Goal: Task Accomplishment & Management: Manage account settings

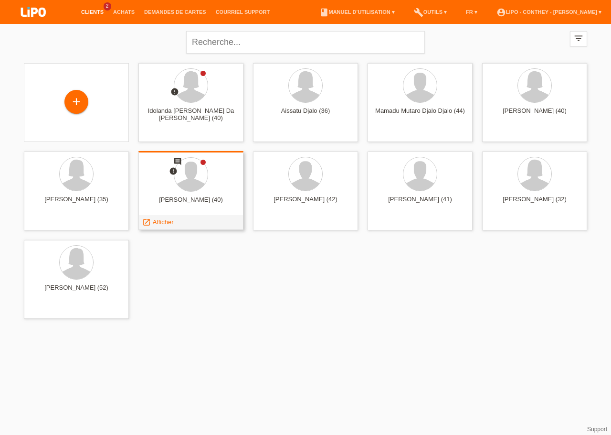
click at [194, 200] on div "[PERSON_NAME] (40)" at bounding box center [191, 203] width 90 height 15
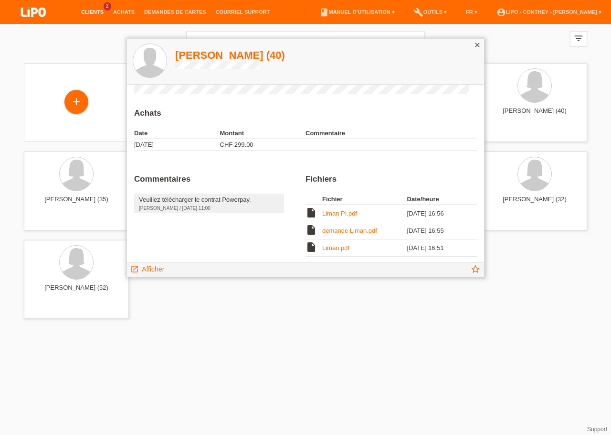
scroll to position [59, 0]
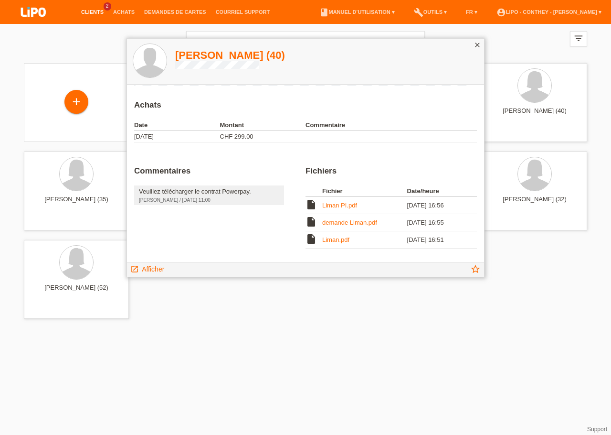
click at [352, 223] on link "demande Liman.pdf" at bounding box center [349, 222] width 55 height 7
click at [327, 242] on link "Liman.pdf" at bounding box center [335, 239] width 27 height 7
click at [479, 45] on icon "close" at bounding box center [478, 45] width 8 height 8
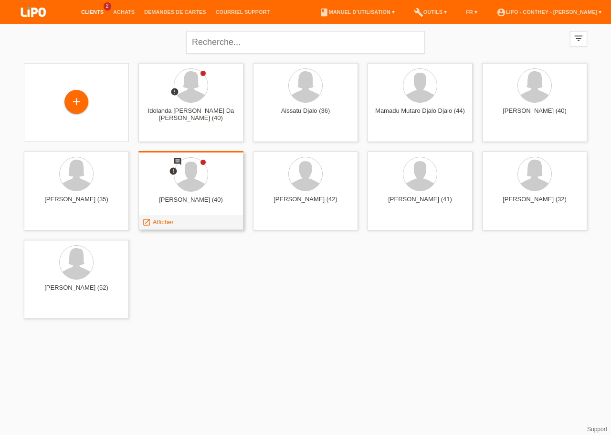
click at [198, 194] on div "comment error liman Nadjib (40) launch Afficher" at bounding box center [190, 190] width 105 height 79
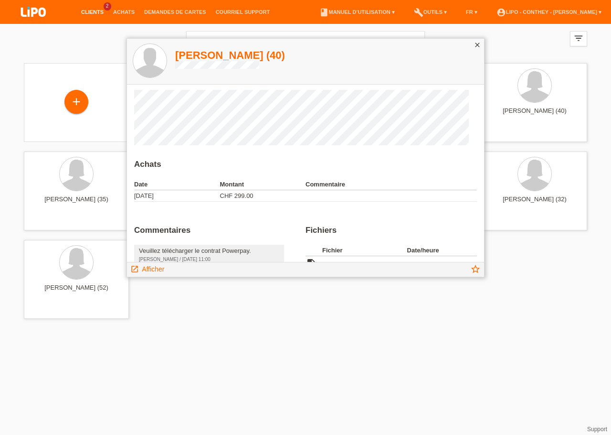
click at [475, 43] on icon "close" at bounding box center [478, 45] width 8 height 8
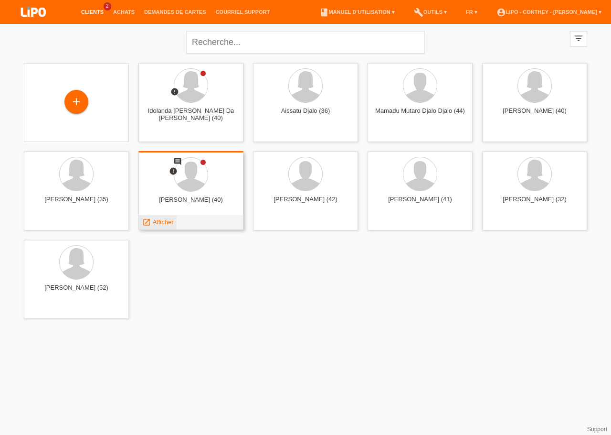
click at [159, 223] on span "Afficher" at bounding box center [163, 221] width 21 height 7
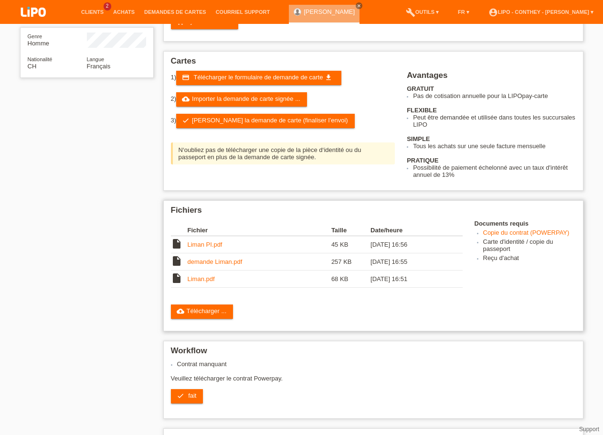
scroll to position [146, 0]
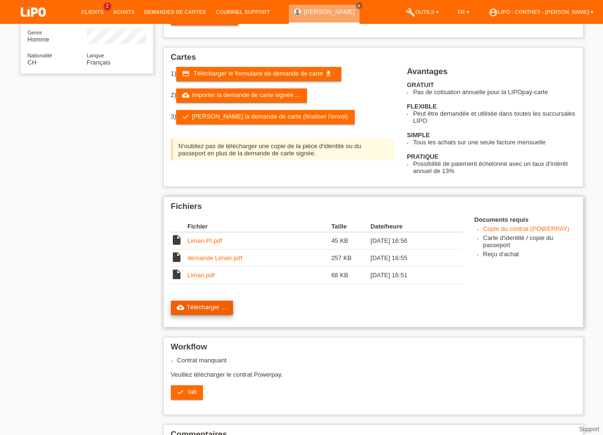
click at [216, 315] on link "cloud_upload Télécharger ..." at bounding box center [202, 307] width 63 height 14
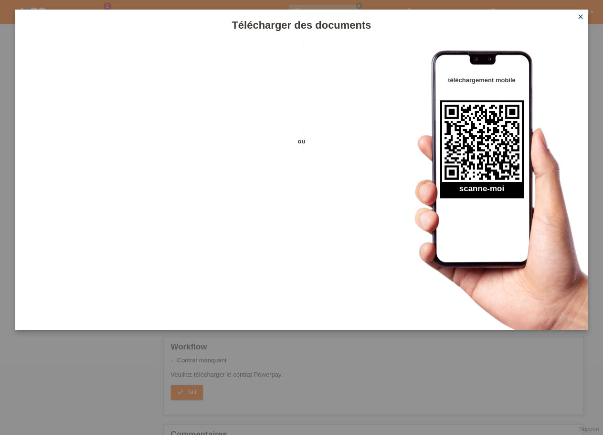
click at [581, 15] on icon "close" at bounding box center [581, 17] width 8 height 8
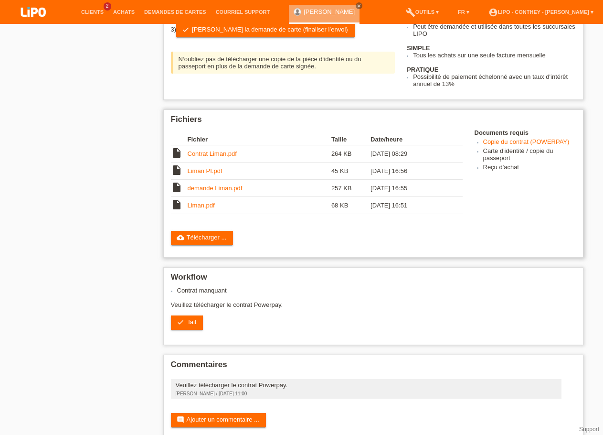
scroll to position [244, 0]
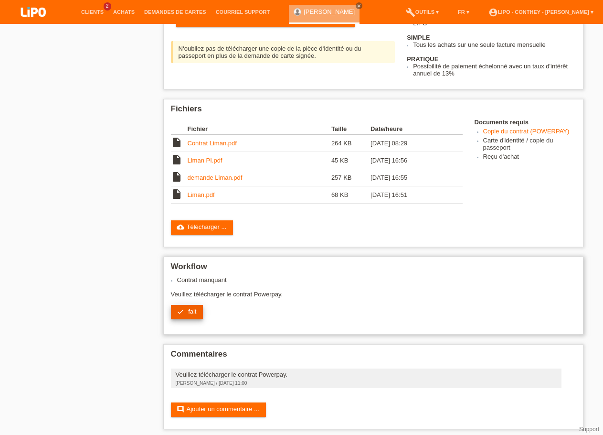
click at [192, 315] on span "fait" at bounding box center [192, 311] width 8 height 7
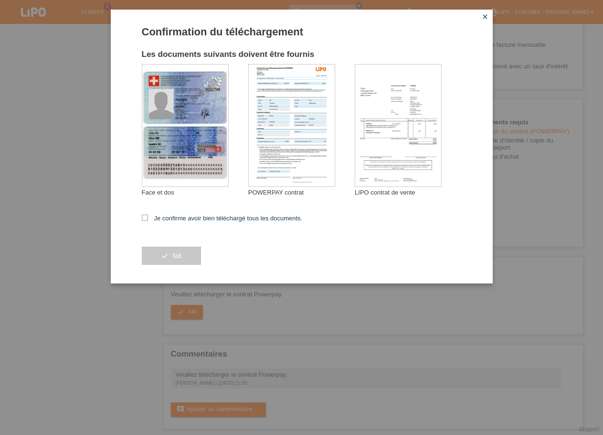
click at [145, 215] on form "Confirmation du téléchargement Les documents suivants doivent être fournis Nadj…" at bounding box center [302, 154] width 320 height 257
click at [144, 218] on icon at bounding box center [145, 217] width 6 height 6
click at [144, 218] on input "Je confirme avoir bien téléchargé tous les documents." at bounding box center [145, 217] width 6 height 6
checkbox input "true"
click at [181, 256] on span "fait" at bounding box center [176, 256] width 9 height 8
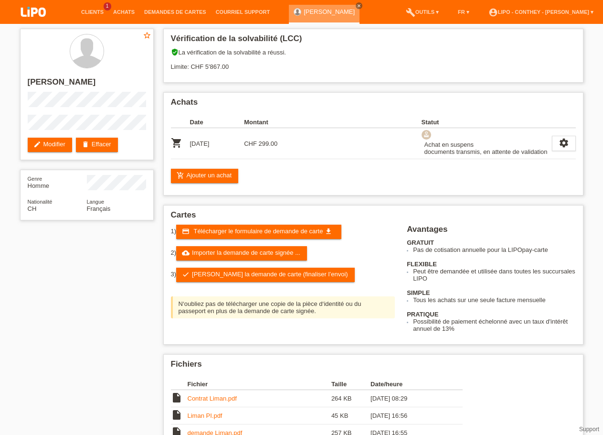
click at [306, 11] on link "[PERSON_NAME]" at bounding box center [329, 11] width 51 height 7
click at [304, 11] on link "[PERSON_NAME]" at bounding box center [329, 11] width 51 height 7
click at [97, 11] on link "Clients" at bounding box center [92, 12] width 32 height 6
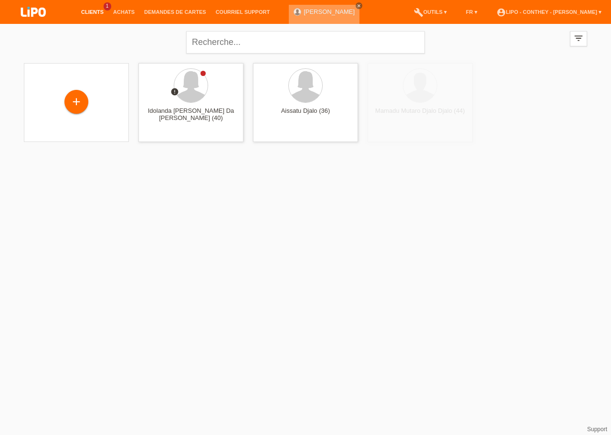
click at [357, 6] on icon "close" at bounding box center [359, 5] width 5 height 5
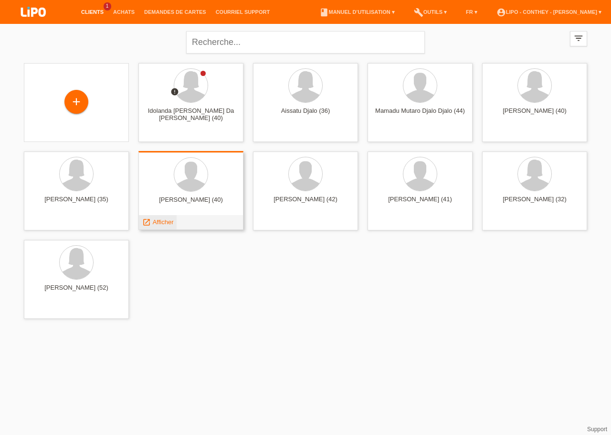
click at [160, 225] on span "Afficher" at bounding box center [163, 221] width 21 height 7
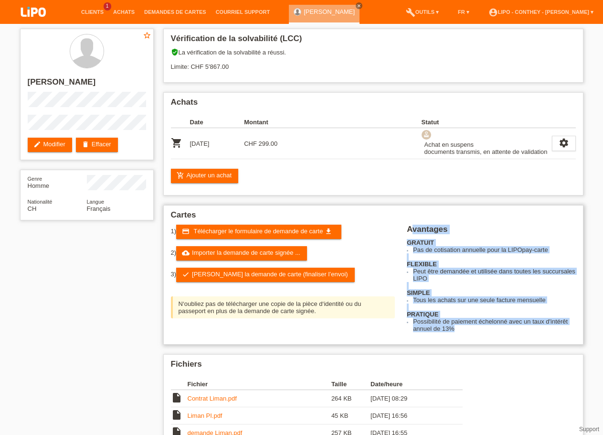
drag, startPoint x: 467, startPoint y: 343, endPoint x: 415, endPoint y: 230, distance: 124.3
click at [415, 230] on div "Cartes 1) credit_card Télécharger le formulaire de demande de carte get_app 2) …" at bounding box center [373, 274] width 420 height 139
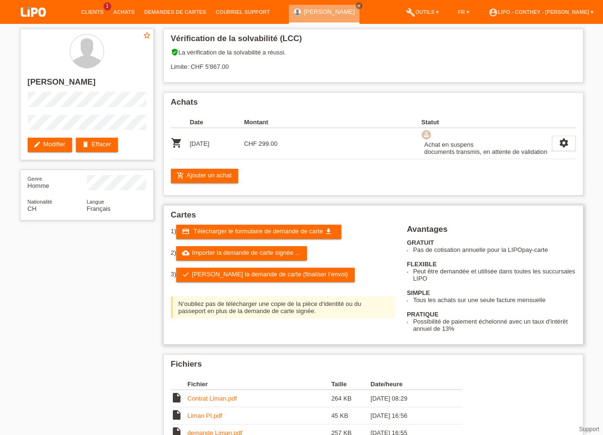
click at [518, 224] on h2 "Cartes" at bounding box center [373, 217] width 405 height 14
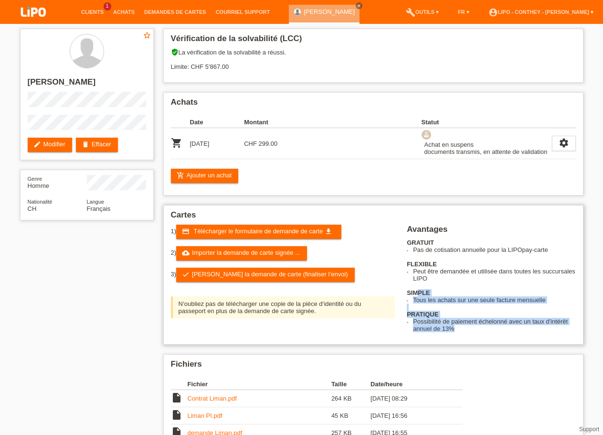
drag, startPoint x: 416, startPoint y: 303, endPoint x: 578, endPoint y: 306, distance: 162.4
click at [578, 306] on div "Cartes 1) credit_card Télécharger le formulaire de demande de carte get_app 2) …" at bounding box center [373, 274] width 420 height 139
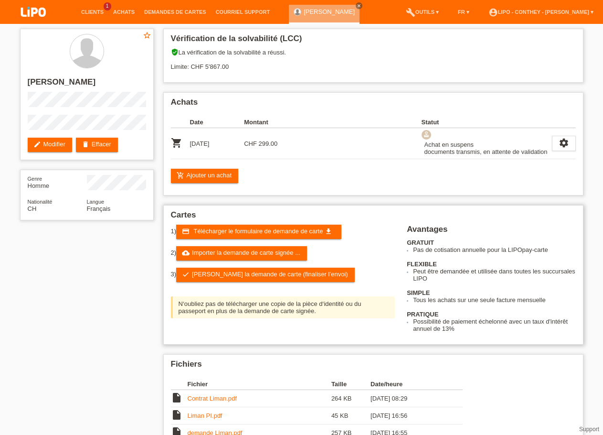
click at [534, 293] on div "Avantages GRATUIT Pas de cotisation annuelle pour la LIPOpay-carte FLEXIBLE Peu…" at bounding box center [491, 277] width 169 height 107
click at [305, 11] on link "liman Nadjib" at bounding box center [329, 11] width 51 height 7
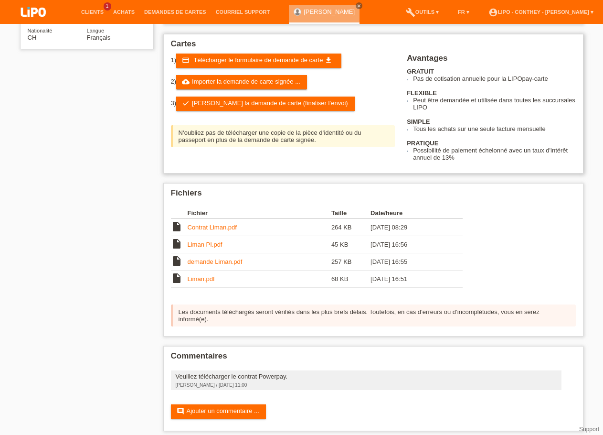
scroll to position [192, 0]
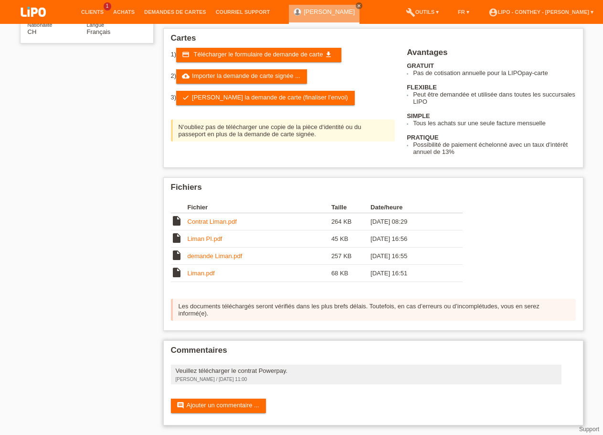
drag, startPoint x: 178, startPoint y: 368, endPoint x: 278, endPoint y: 369, distance: 99.8
click at [262, 377] on div "Commentaires Veuillez télécharger le contrat Powerpay. [PERSON_NAME] / [DATE] 1…" at bounding box center [373, 382] width 420 height 85
click at [337, 329] on div "Vérification de la solvabilité (LCC) verified_user La vérification de la solvab…" at bounding box center [374, 140] width 430 height 587
click at [53, 148] on div "star_border [PERSON_NAME] edit Modifier delete Effacer Genre Homme Nationalité …" at bounding box center [301, 140] width 573 height 587
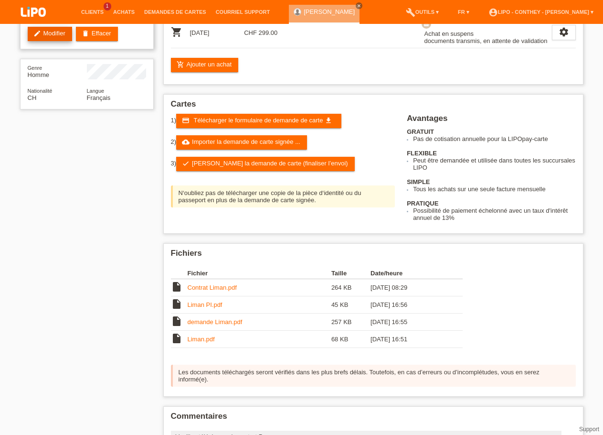
scroll to position [0, 0]
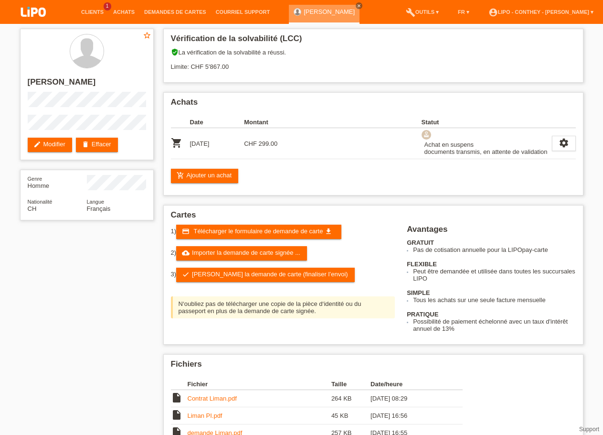
click at [305, 10] on link "[PERSON_NAME]" at bounding box center [329, 11] width 51 height 7
drag, startPoint x: 187, startPoint y: 316, endPoint x: 329, endPoint y: 326, distance: 141.7
click at [329, 323] on div "1) credit_card Télécharger le formulaire de demande de carte get_app 2) cloud_u…" at bounding box center [289, 273] width 236 height 98
click at [335, 332] on div "1) credit_card Télécharger le formulaire de demande de carte get_app 2) cloud_u…" at bounding box center [373, 277] width 405 height 107
click at [591, 11] on link "account_circle LIPO - Conthey - Martin Daniel ▾" at bounding box center [541, 12] width 115 height 6
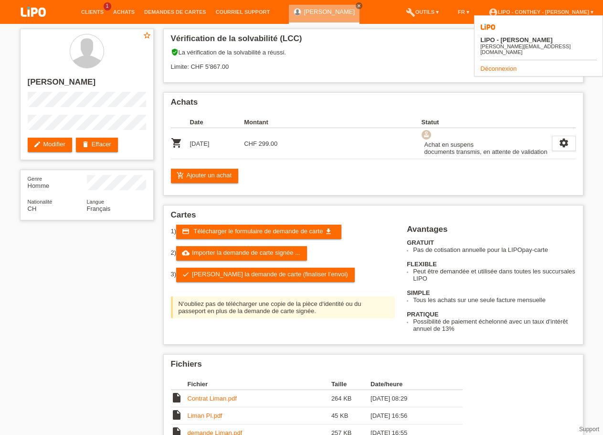
click at [508, 65] on link "Déconnexion" at bounding box center [498, 68] width 36 height 7
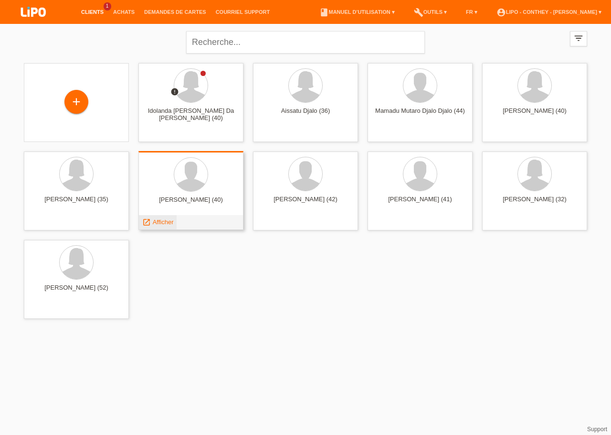
click at [160, 223] on span "Afficher" at bounding box center [163, 221] width 21 height 7
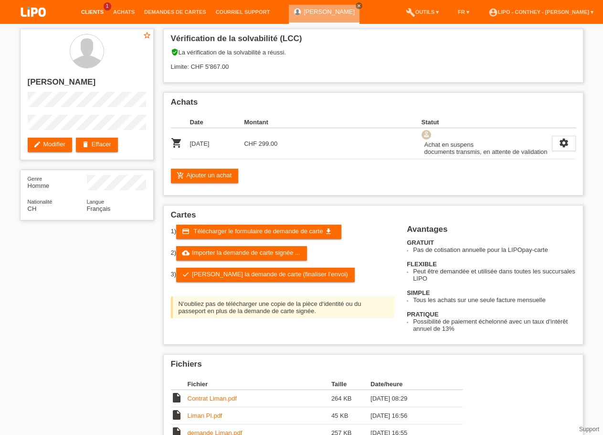
click at [93, 12] on link "Clients" at bounding box center [92, 12] width 32 height 6
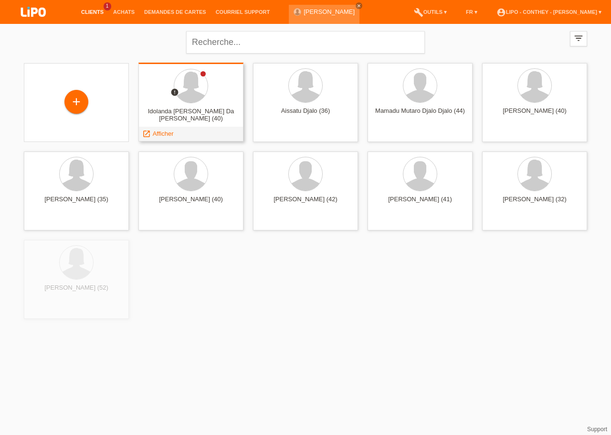
click at [196, 116] on div "Idolanda [PERSON_NAME] Da [PERSON_NAME] (40)" at bounding box center [191, 114] width 90 height 15
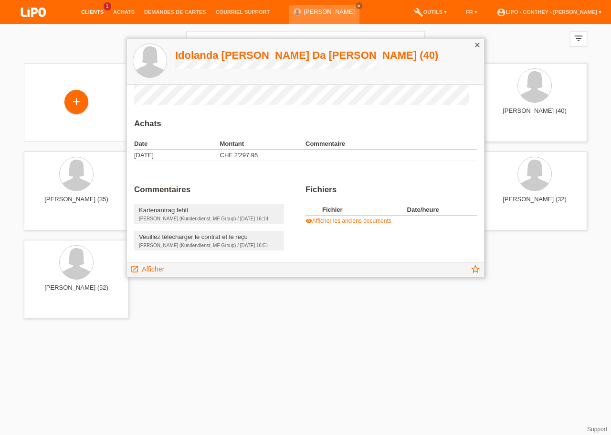
scroll to position [53, 0]
click at [478, 43] on icon "close" at bounding box center [478, 45] width 8 height 8
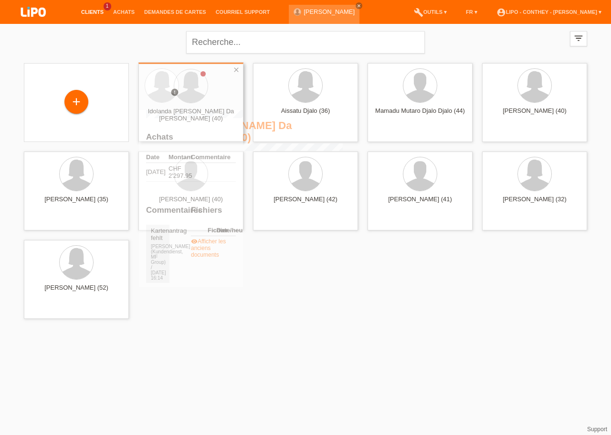
scroll to position [0, 0]
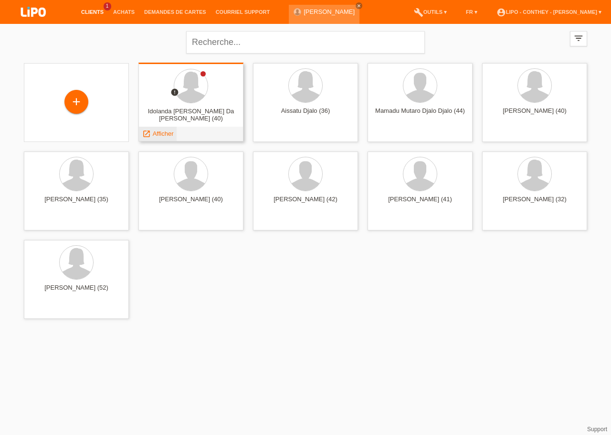
click at [165, 133] on span "Afficher" at bounding box center [163, 133] width 21 height 7
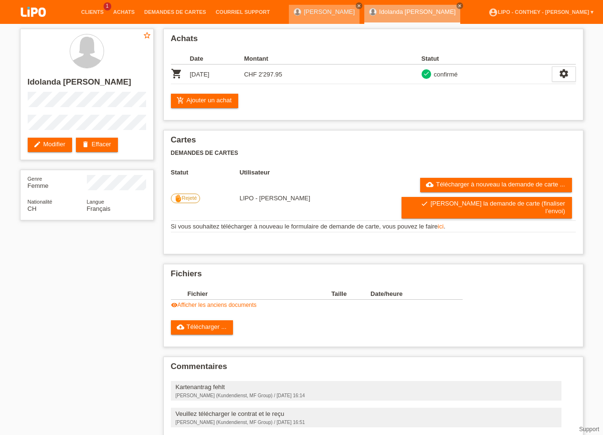
click at [357, 6] on icon "close" at bounding box center [359, 5] width 5 height 5
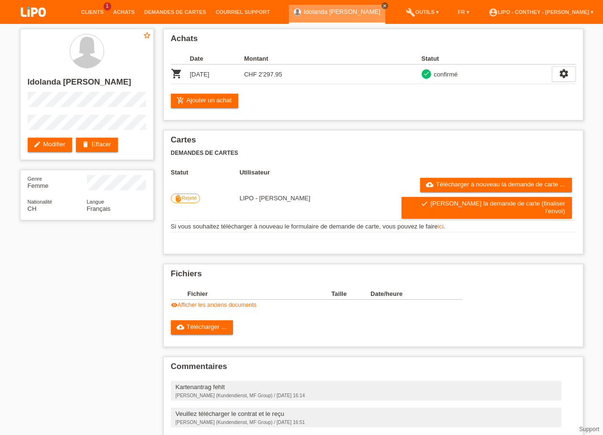
click at [388, 4] on link "close" at bounding box center [385, 5] width 7 height 7
click at [91, 9] on li "Clients 1" at bounding box center [92, 12] width 32 height 24
click at [92, 10] on link "Clients" at bounding box center [92, 12] width 32 height 6
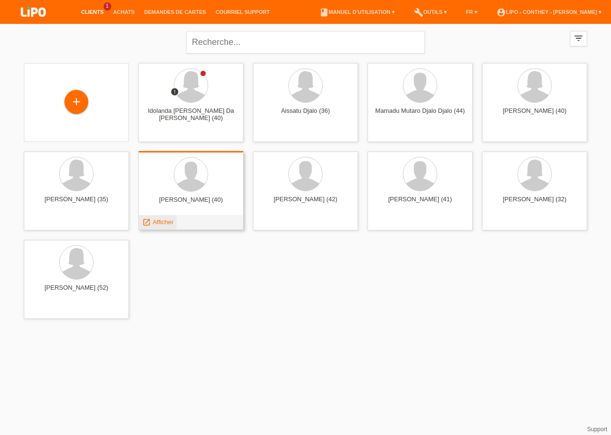
click at [163, 222] on span "Afficher" at bounding box center [163, 221] width 21 height 7
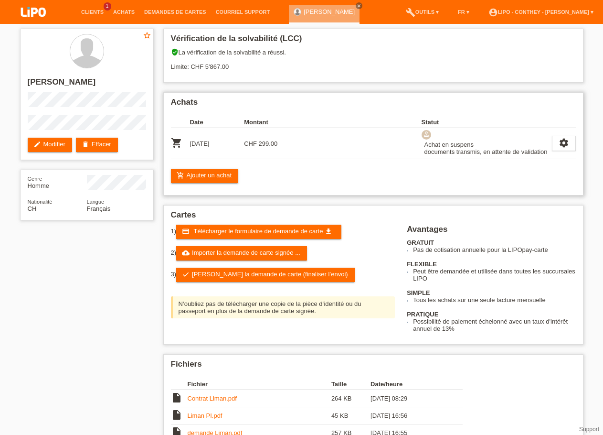
drag, startPoint x: 426, startPoint y: 149, endPoint x: 524, endPoint y: 154, distance: 98.0
click at [524, 154] on div "Achat en suspens documents transmis, en attente de validation" at bounding box center [485, 147] width 126 height 17
click at [369, 190] on div "Achats Date Montant Statut shopping_cart [DATE] CHF 299.00" at bounding box center [373, 143] width 420 height 103
click at [568, 146] on icon "settings" at bounding box center [564, 143] width 11 height 11
